Goal: Task Accomplishment & Management: Manage account settings

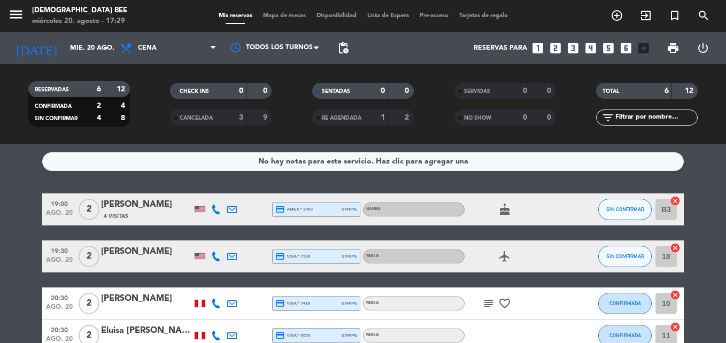
click at [697, 267] on bookings-row "19:00 ago. 20 2 [PERSON_NAME] 4 Visitas credit_card amex * 2000 stripe Barra ca…" at bounding box center [363, 311] width 726 height 237
click at [680, 299] on icon "cancel" at bounding box center [674, 295] width 11 height 11
click at [698, 272] on bookings-row "19:00 ago. 20 2 [PERSON_NAME] 4 Visitas credit_card amex * 2000 stripe Barra ca…" at bounding box center [363, 311] width 726 height 237
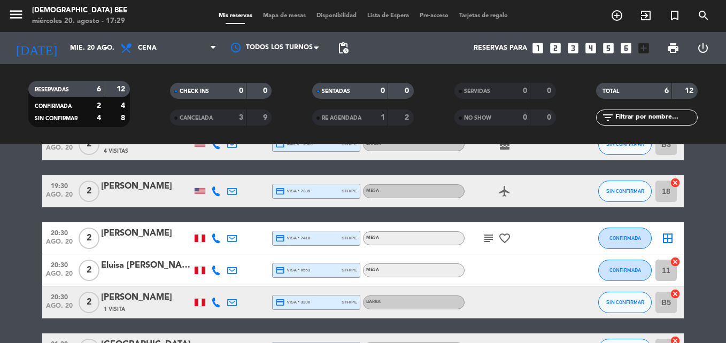
scroll to position [61, 0]
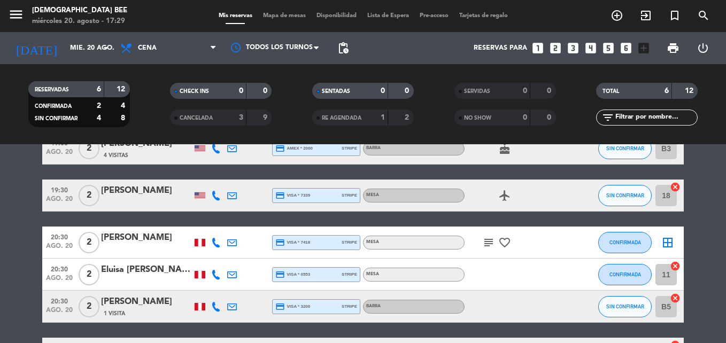
click at [704, 251] on bookings-row "19:00 ago. 20 2 [PERSON_NAME] 4 Visitas credit_card amex * 2000 stripe Barra ca…" at bounding box center [363, 250] width 726 height 237
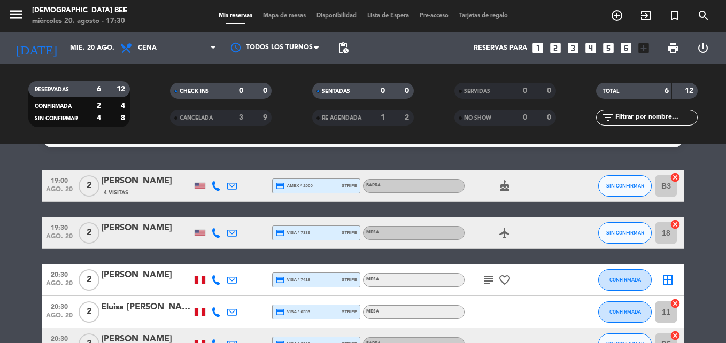
scroll to position [7, 0]
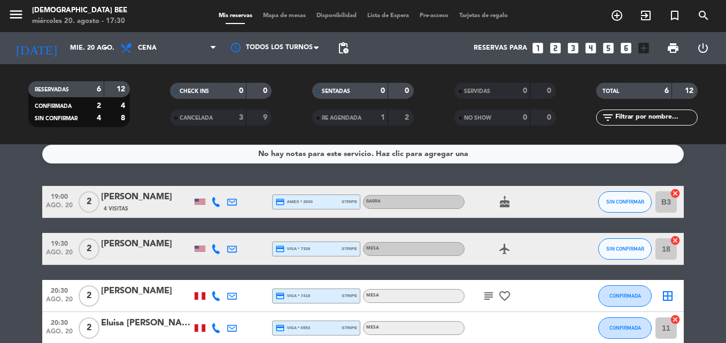
click at [272, 13] on span "Mapa de mesas" at bounding box center [284, 16] width 53 height 6
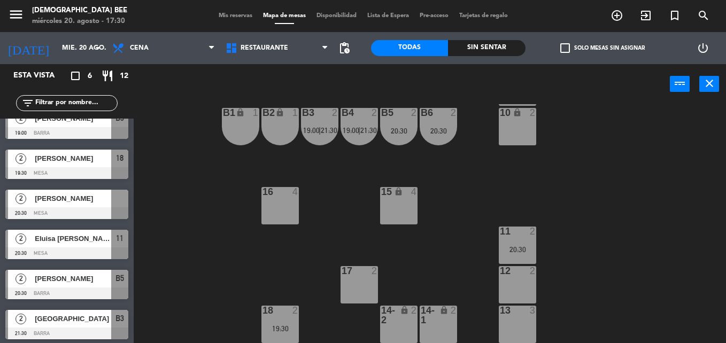
scroll to position [17, 0]
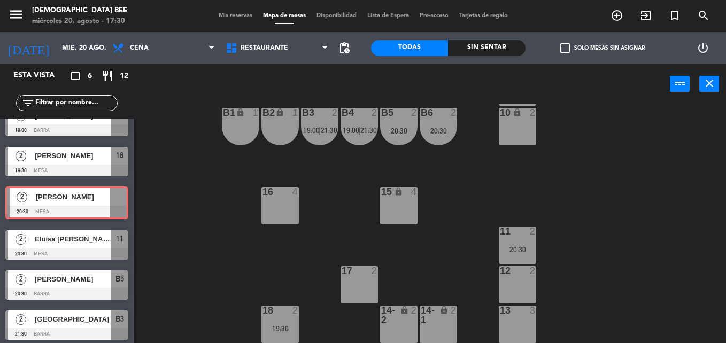
click at [71, 191] on div "2 [PERSON_NAME] 20:30 Mesa 2 [PERSON_NAME] 20:30 Mesa" at bounding box center [67, 203] width 134 height 43
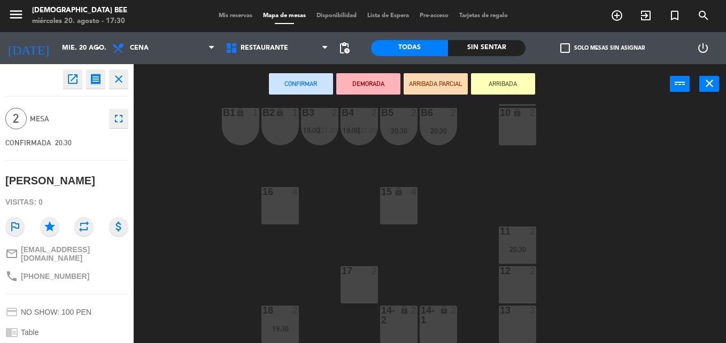
click at [181, 260] on div "7 lock 2 8 lock 2 9 lock 2 B1 lock 1 B2 lock 1 B3 2 19:00 | 21:30 B4 2 19:00 | …" at bounding box center [433, 223] width 584 height 239
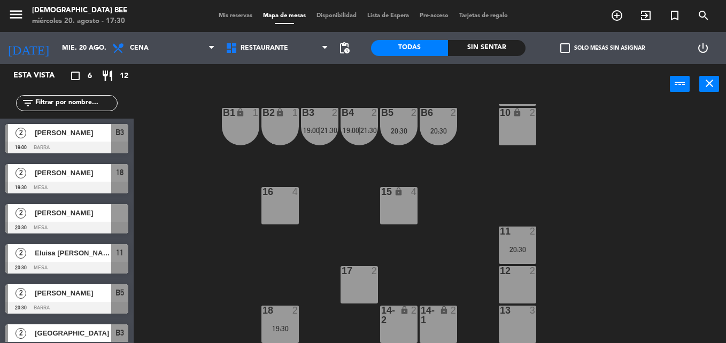
click at [208, 185] on div "7 lock 2 8 lock 2 9 lock 2 B1 lock 1 B2 lock 1 B3 2 19:00 | 21:30 B4 2 19:00 | …" at bounding box center [433, 223] width 584 height 239
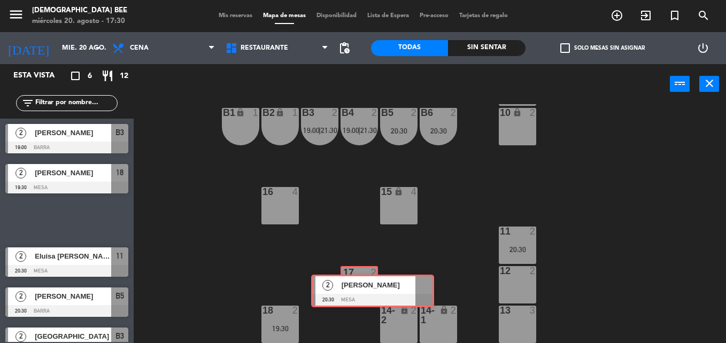
drag, startPoint x: 59, startPoint y: 227, endPoint x: 365, endPoint y: 298, distance: 313.6
click at [365, 298] on div "Esta vista crop_square 6 restaurant 12 filter_list 2 [PERSON_NAME] 19:00 Barra …" at bounding box center [363, 203] width 726 height 279
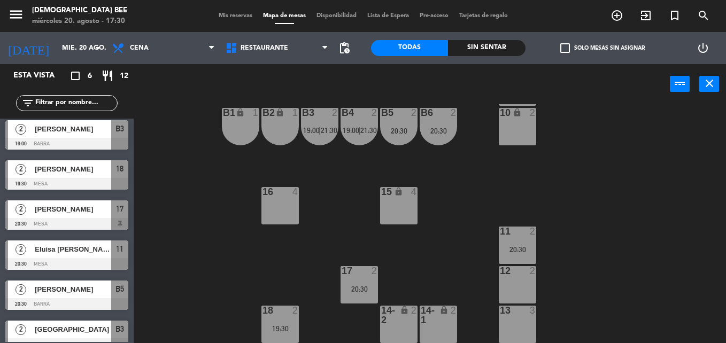
scroll to position [0, 0]
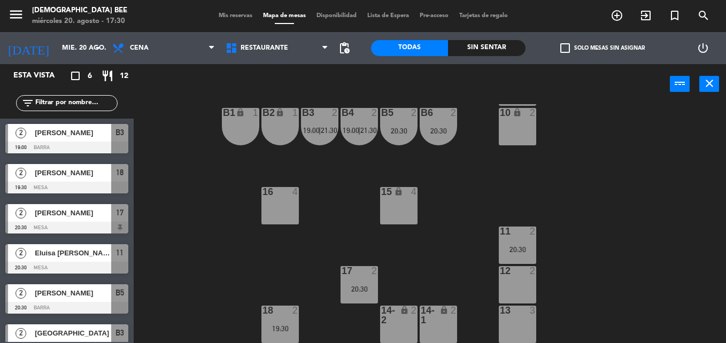
click at [230, 19] on div "Mis reservas Mapa de mesas Disponibilidad Lista de Espera Pre-acceso Tarjetas d…" at bounding box center [363, 16] width 300 height 10
click at [229, 17] on span "Mis reservas" at bounding box center [235, 16] width 44 height 6
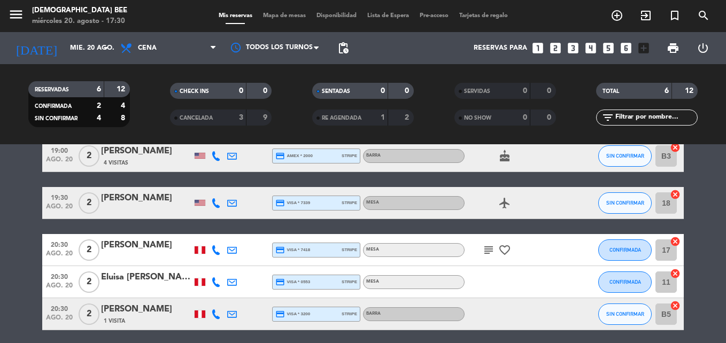
scroll to position [107, 0]
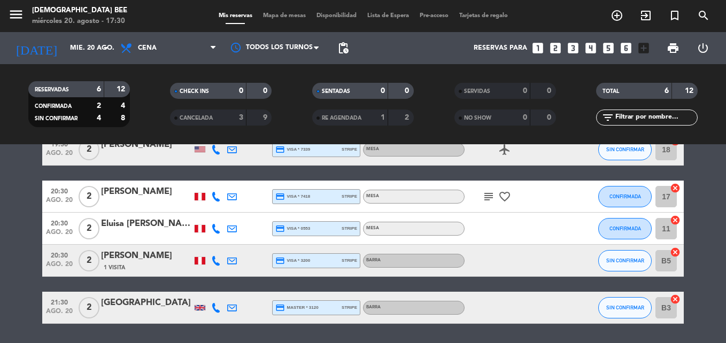
click at [488, 196] on icon "subject" at bounding box center [488, 196] width 13 height 13
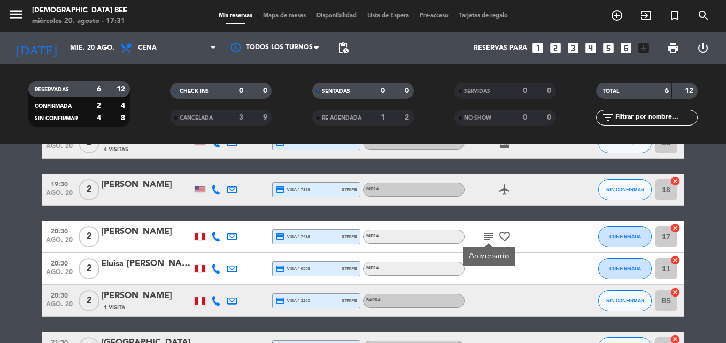
scroll to position [141, 0]
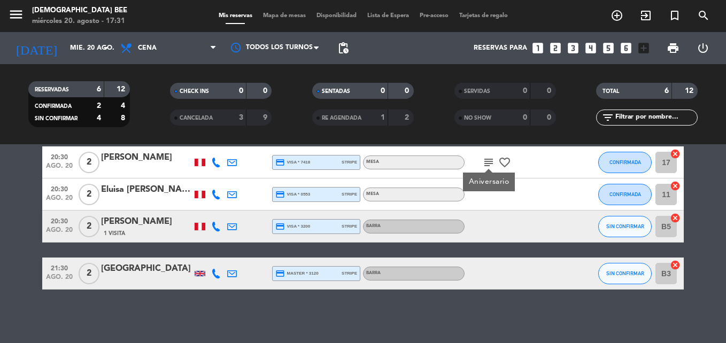
click at [169, 229] on div "1 Visita" at bounding box center [146, 233] width 91 height 9
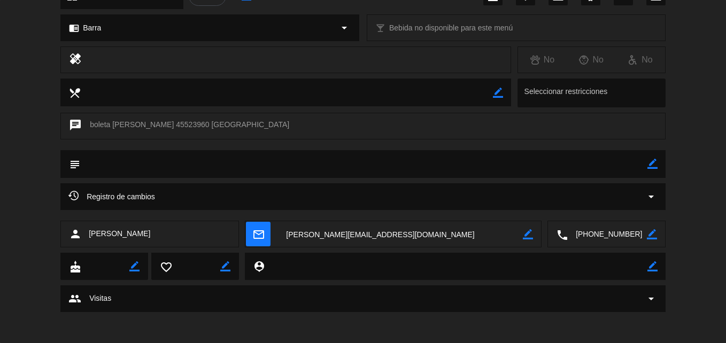
scroll to position [147, 0]
click at [231, 285] on div "group Visitas arrow_drop_down" at bounding box center [362, 297] width 605 height 27
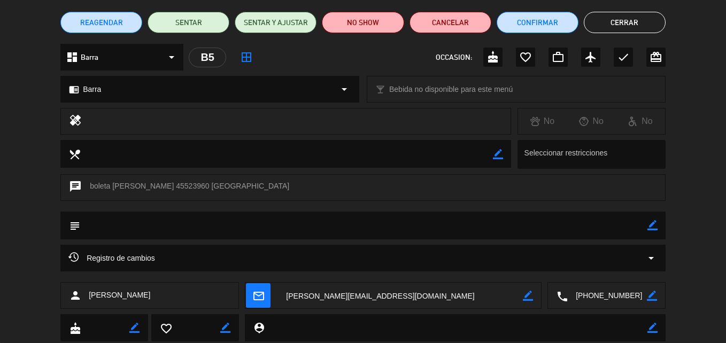
scroll to position [0, 0]
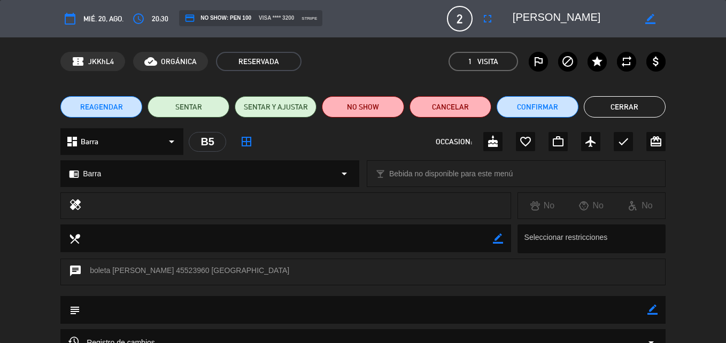
click at [635, 98] on button "Cerrar" at bounding box center [624, 106] width 82 height 21
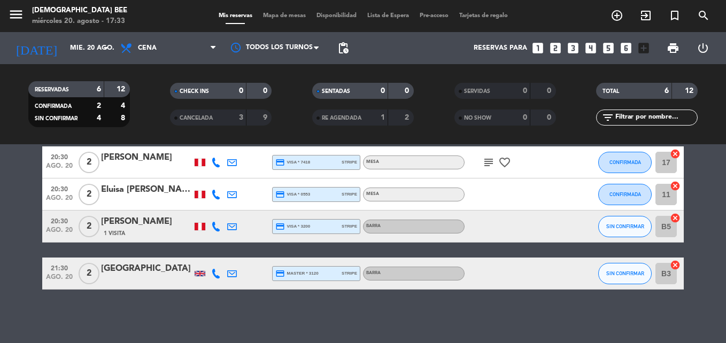
click at [404, 54] on div "Reservas para looks_one looks_two looks_3 looks_4 looks_5 looks_6 add_box" at bounding box center [504, 48] width 300 height 32
